Goal: Transaction & Acquisition: Download file/media

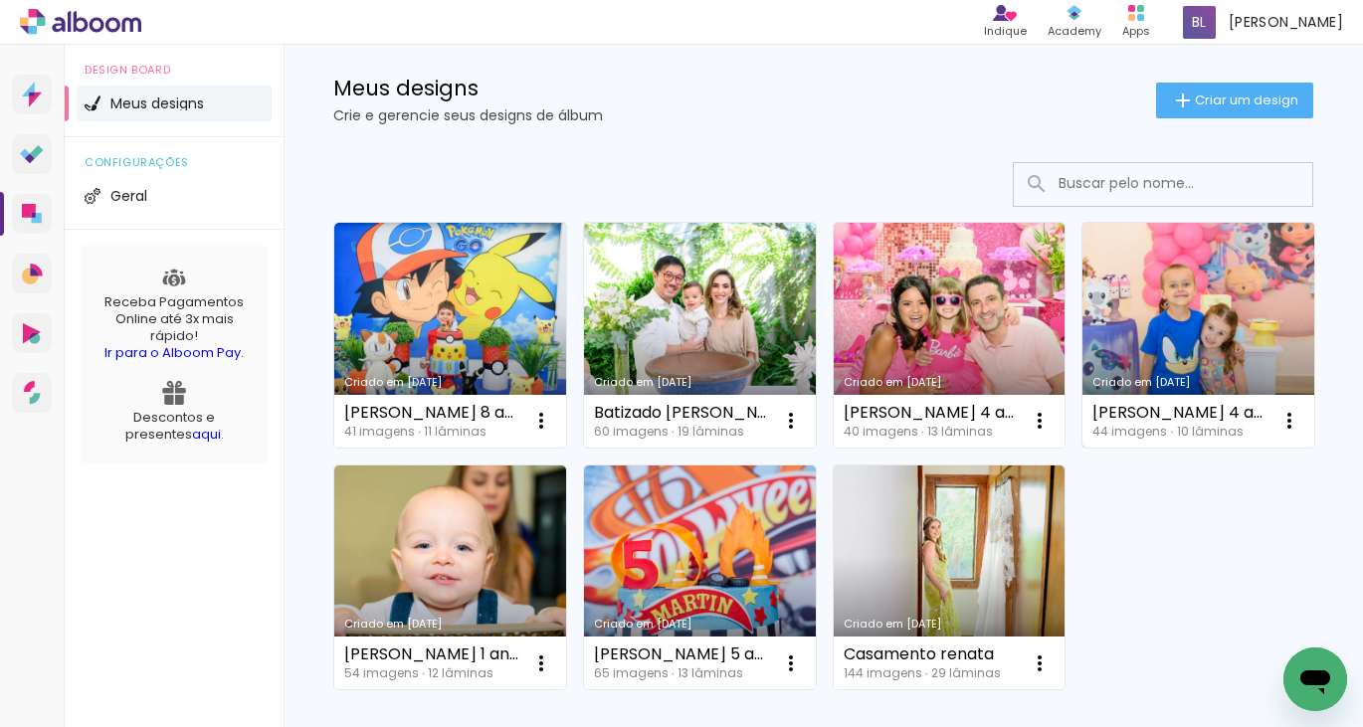
scroll to position [33, 0]
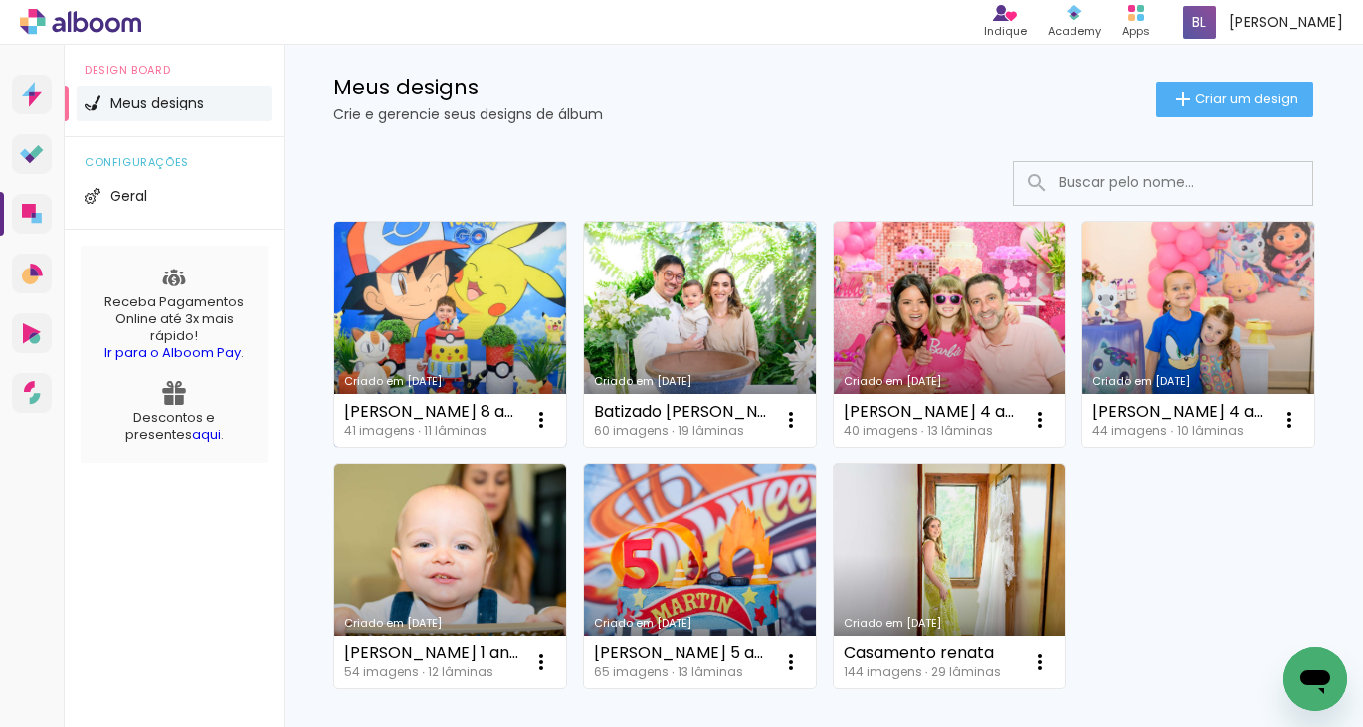
click at [448, 308] on link "Criado em [DATE]" at bounding box center [450, 334] width 232 height 225
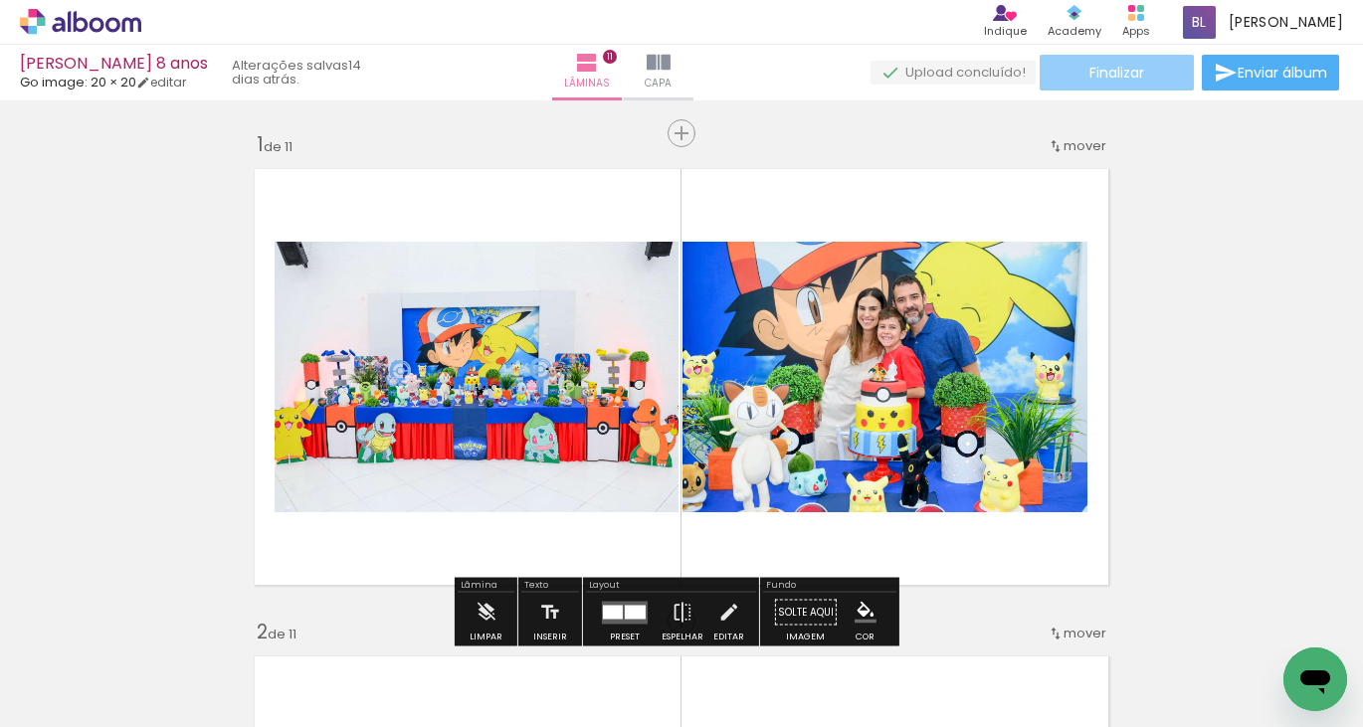
click at [1117, 83] on paper-button "Finalizar" at bounding box center [1117, 73] width 154 height 36
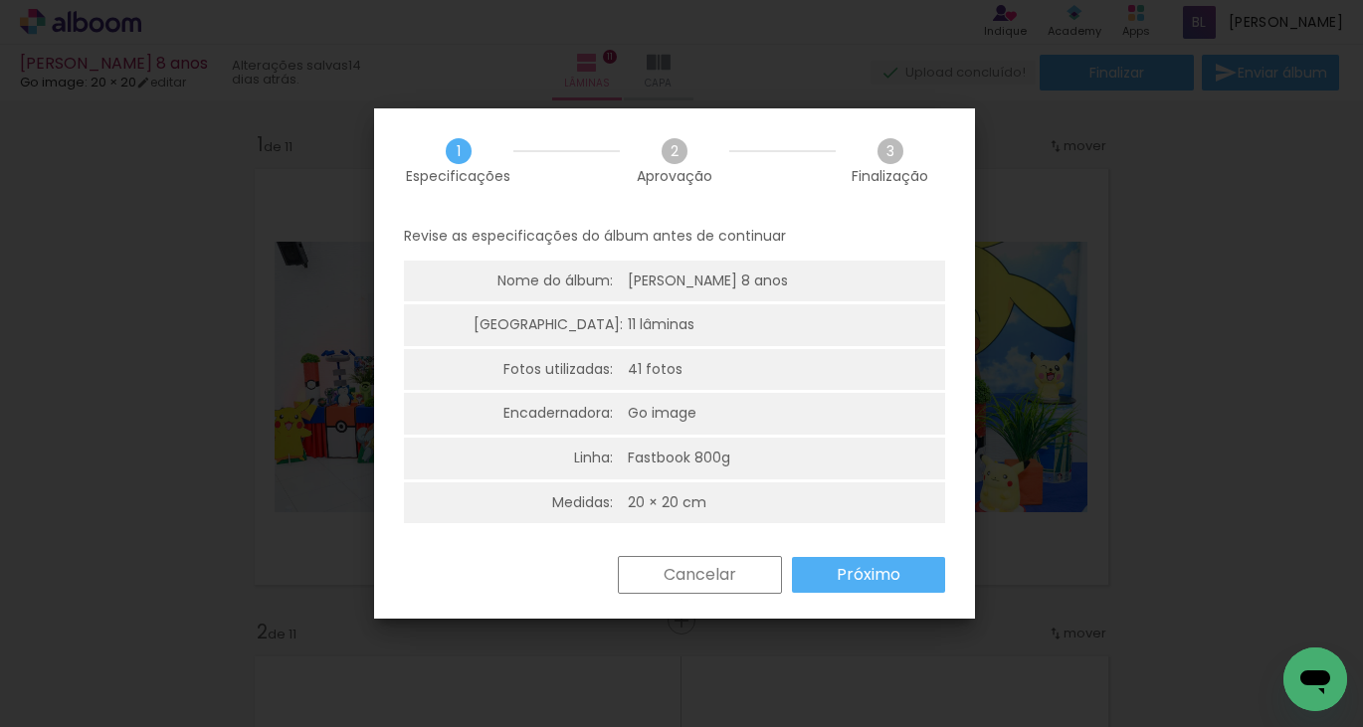
click at [0, 0] on slot "Próximo" at bounding box center [0, 0] width 0 height 0
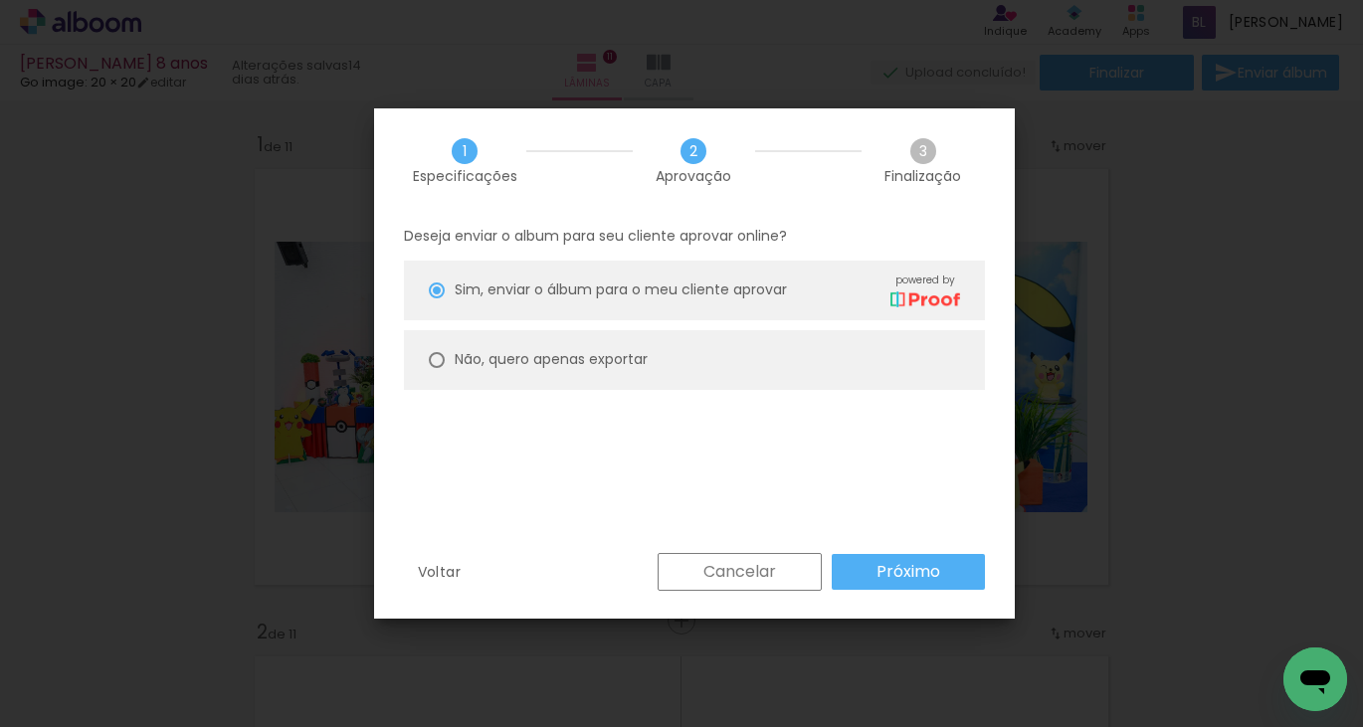
click at [0, 0] on slot "Não, quero apenas exportar" at bounding box center [0, 0] width 0 height 0
type paper-radio-button "on"
click at [0, 0] on slot "Próximo" at bounding box center [0, 0] width 0 height 0
type input "Alta, 300 DPI"
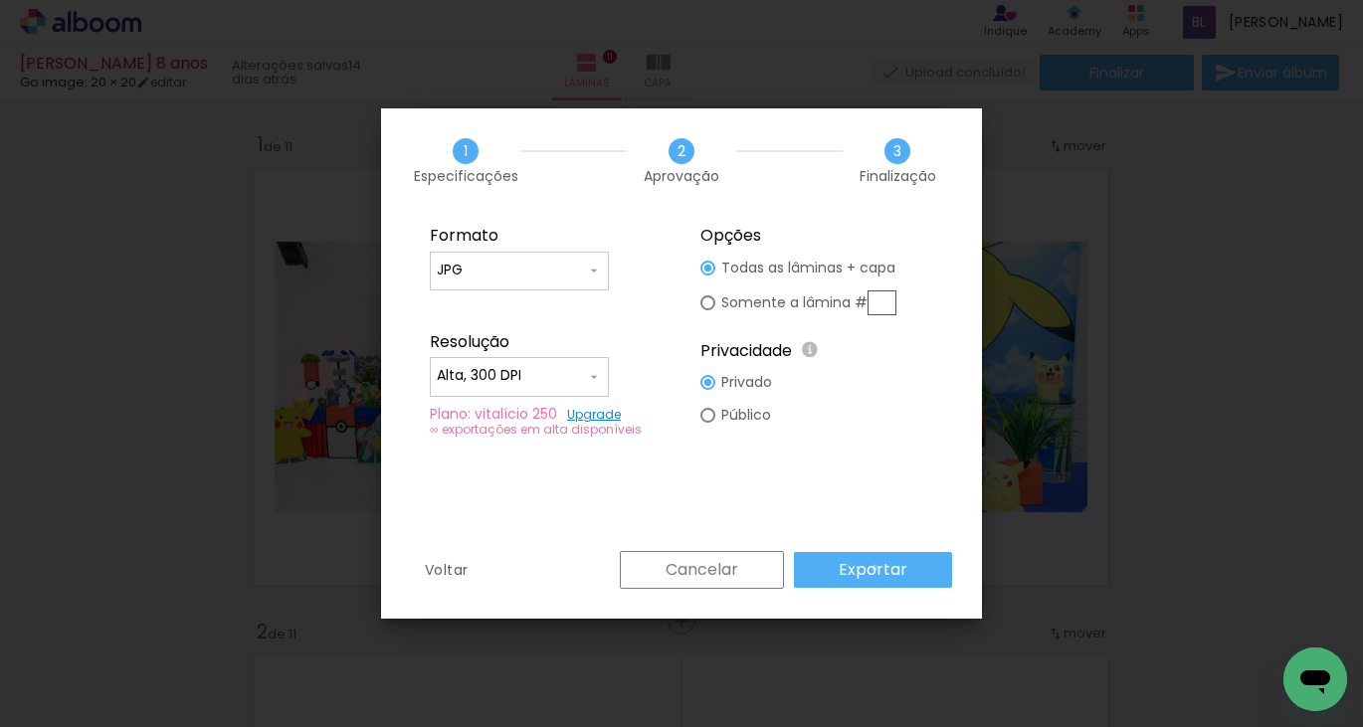
click at [0, 0] on slot "Exportar" at bounding box center [0, 0] width 0 height 0
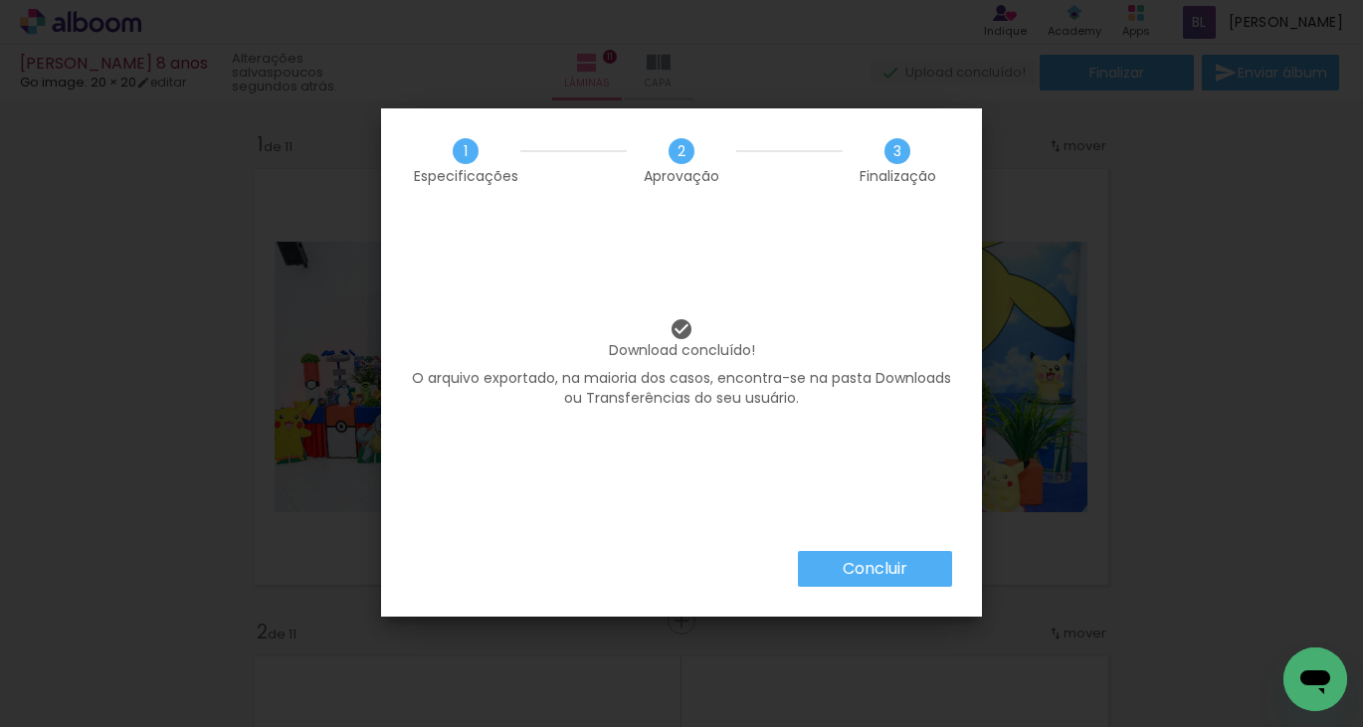
click at [0, 0] on slot "Concluir" at bounding box center [0, 0] width 0 height 0
